Goal: Task Accomplishment & Management: Manage account settings

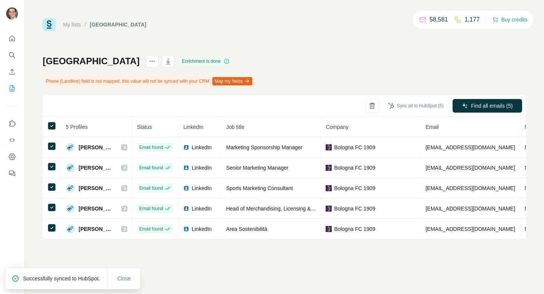
click at [68, 22] on link "My lists" at bounding box center [72, 25] width 18 height 6
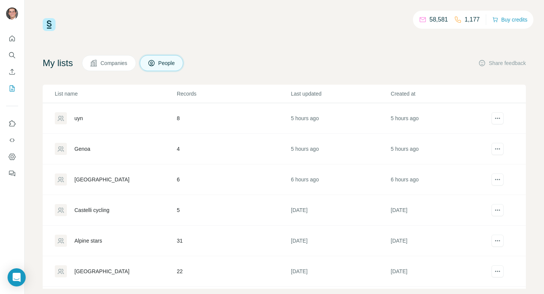
click at [83, 116] on div "uyn" at bounding box center [78, 119] width 9 height 8
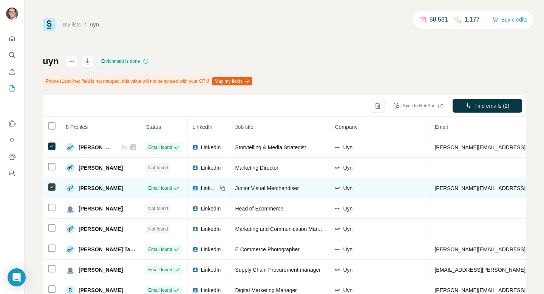
scroll to position [25, 0]
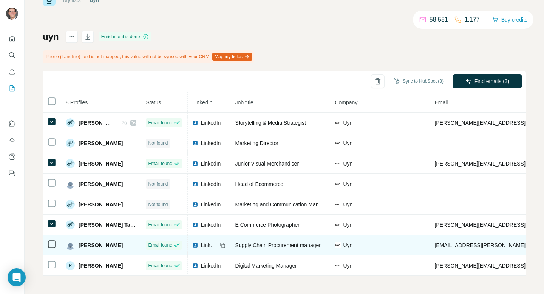
click at [50, 249] on td at bounding box center [52, 245] width 19 height 20
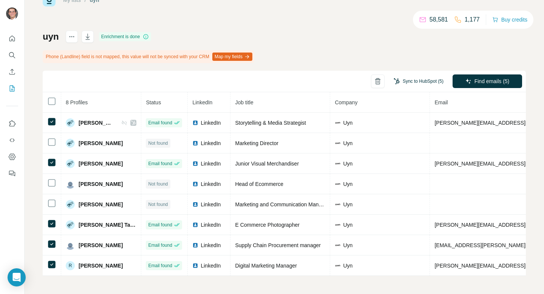
click at [411, 78] on button "Sync to HubSpot (5)" at bounding box center [419, 81] width 60 height 11
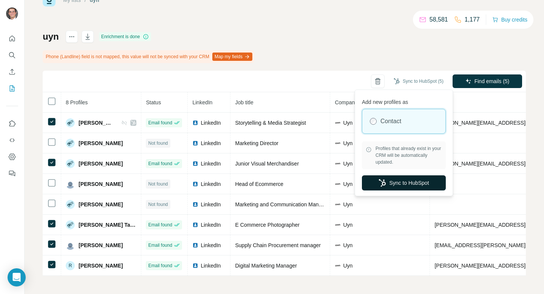
click at [404, 183] on button "Sync to HubSpot" at bounding box center [404, 182] width 84 height 15
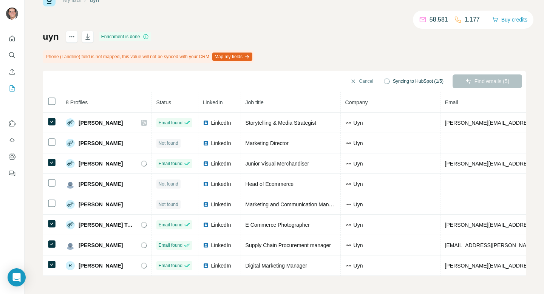
click at [69, 2] on link "My lists" at bounding box center [72, 0] width 18 height 6
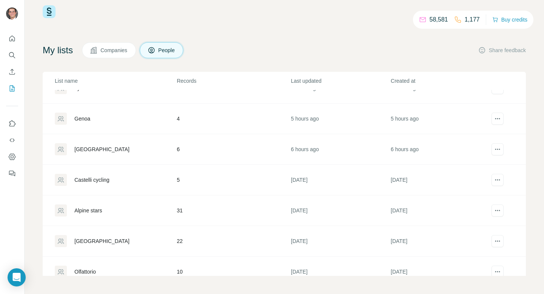
scroll to position [22, 0]
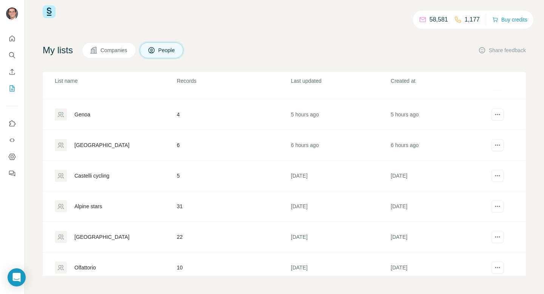
click at [99, 174] on div "Castelli cycling" at bounding box center [91, 176] width 35 height 8
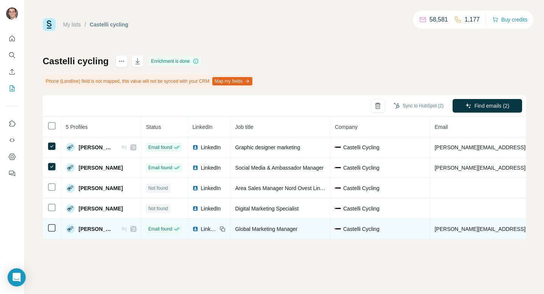
click at [56, 227] on icon at bounding box center [51, 227] width 9 height 9
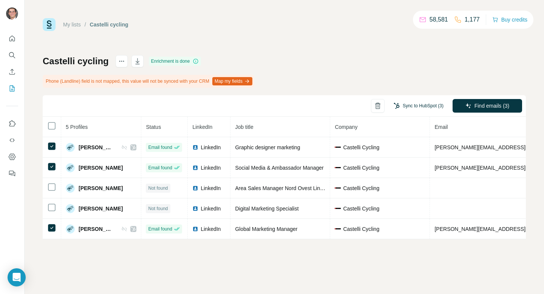
click at [425, 106] on button "Sync to HubSpot (3)" at bounding box center [419, 105] width 60 height 11
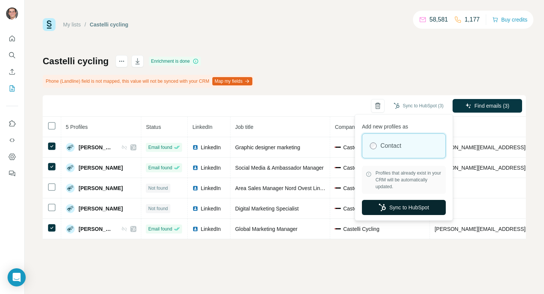
click at [407, 213] on button "Sync to HubSpot" at bounding box center [404, 207] width 84 height 15
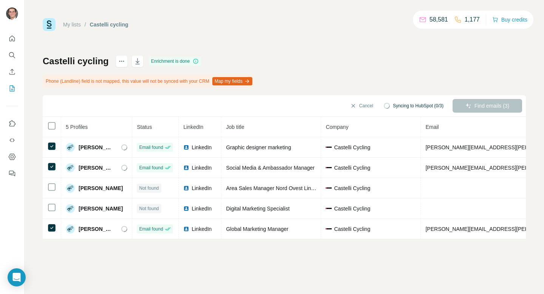
click at [64, 27] on link "My lists" at bounding box center [72, 25] width 18 height 6
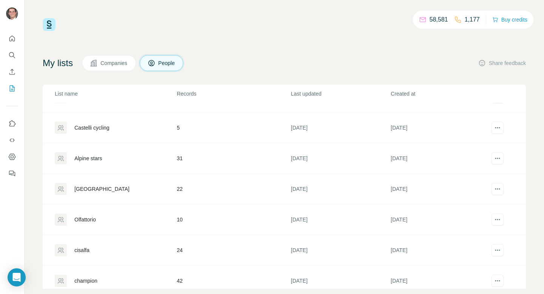
scroll to position [83, 0]
click at [116, 221] on div "Olfattorio" at bounding box center [115, 219] width 121 height 12
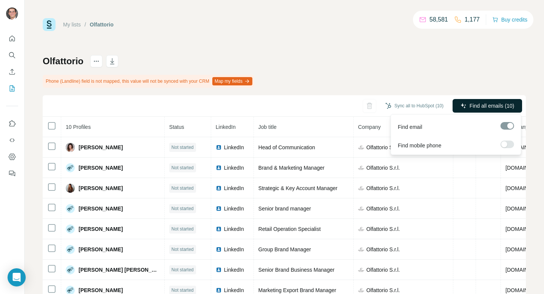
click at [501, 104] on span "Find all emails (10)" at bounding box center [492, 106] width 45 height 8
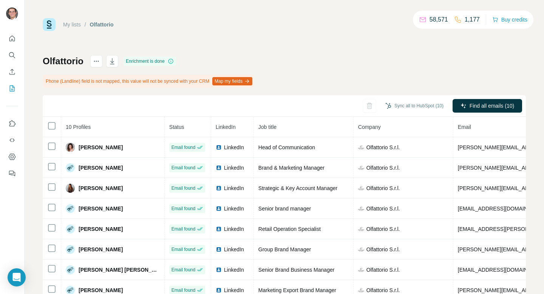
click at [68, 22] on link "My lists" at bounding box center [72, 25] width 18 height 6
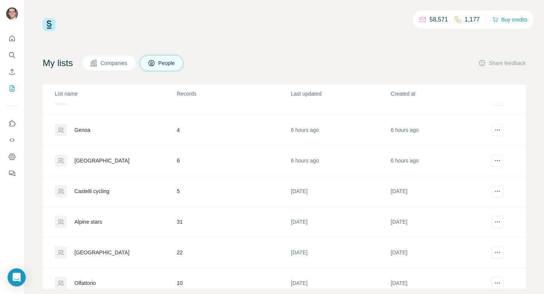
scroll to position [39, 0]
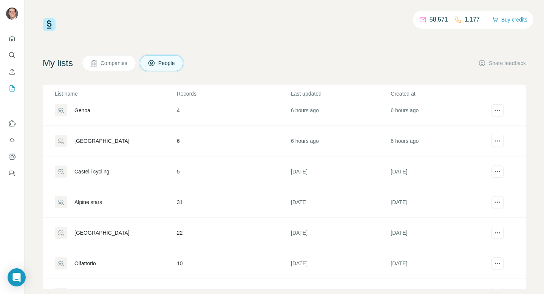
click at [93, 250] on td "Olfattorio" at bounding box center [110, 263] width 134 height 31
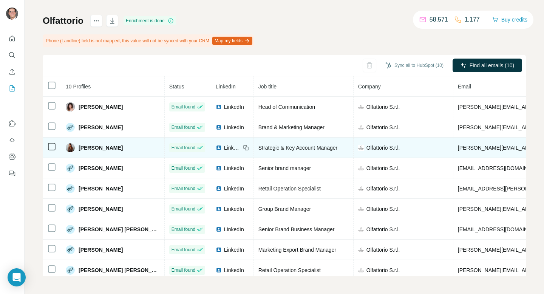
scroll to position [25, 0]
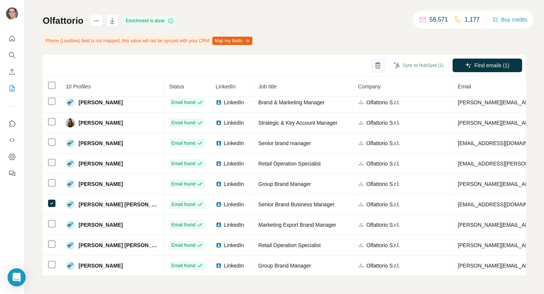
click at [380, 67] on button "button" at bounding box center [378, 66] width 14 height 14
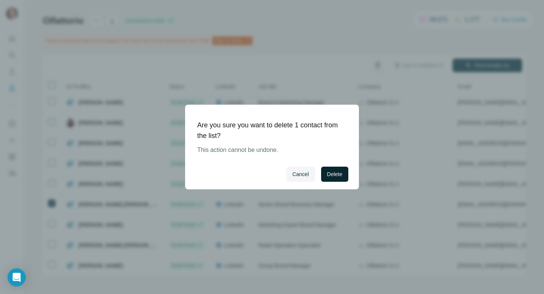
click at [334, 177] on span "Delete" at bounding box center [334, 175] width 15 height 8
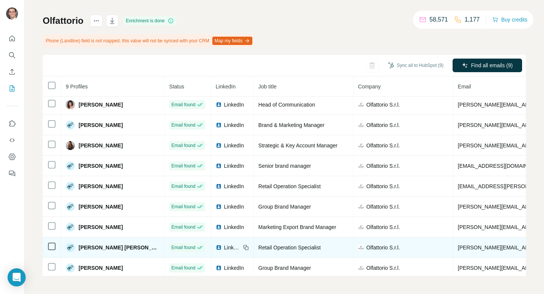
scroll to position [0, 0]
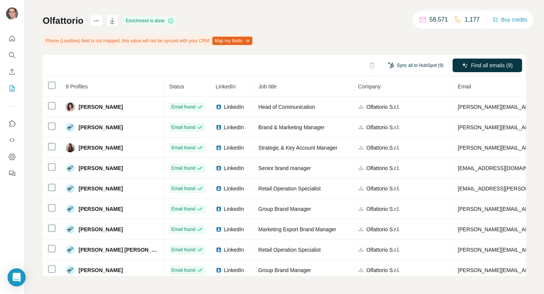
click at [406, 66] on button "Sync all to HubSpot (9)" at bounding box center [416, 65] width 66 height 11
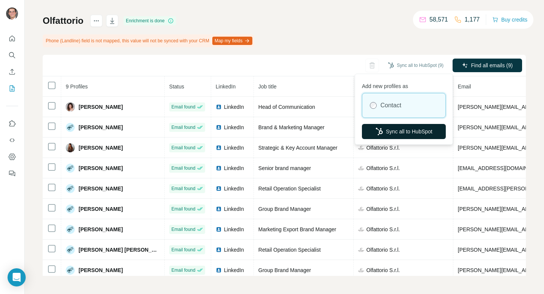
click at [397, 127] on button "Sync all to HubSpot" at bounding box center [404, 131] width 84 height 15
